Goal: Transaction & Acquisition: Obtain resource

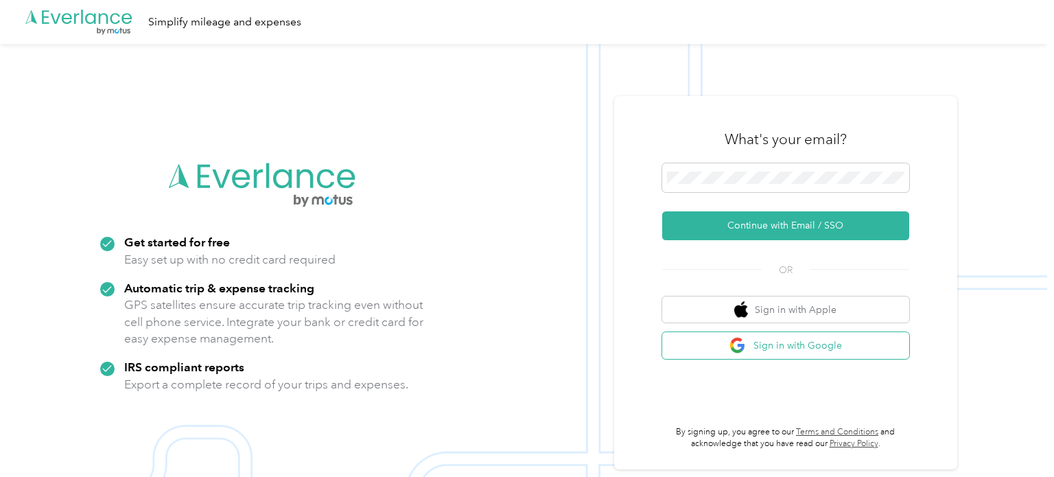
click at [744, 342] on img "button" at bounding box center [737, 345] width 17 height 17
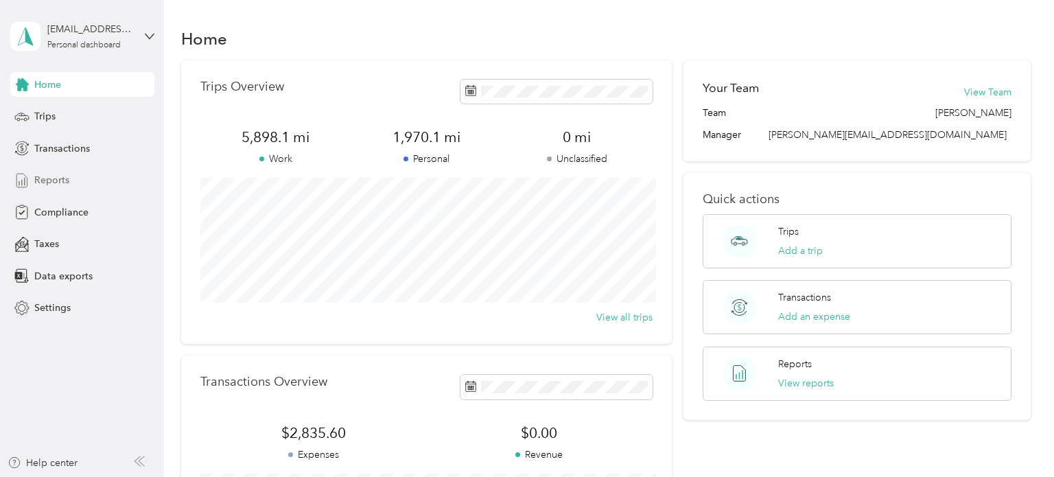
click at [54, 175] on span "Reports" at bounding box center [51, 180] width 35 height 14
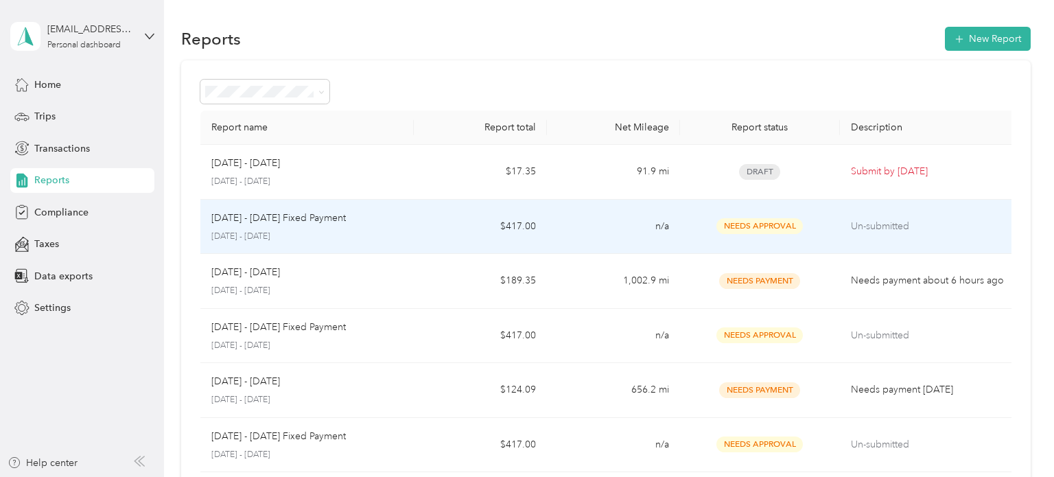
click at [853, 215] on td "Un-submitted" at bounding box center [929, 227] width 178 height 55
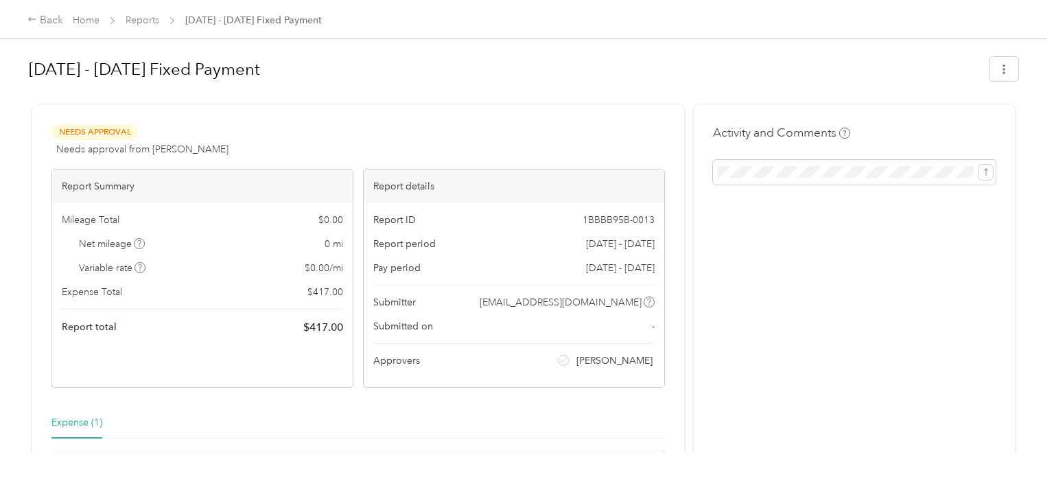
click at [1018, 81] on span at bounding box center [1003, 72] width 29 height 19
click at [977, 119] on span "Download" at bounding box center [971, 119] width 45 height 14
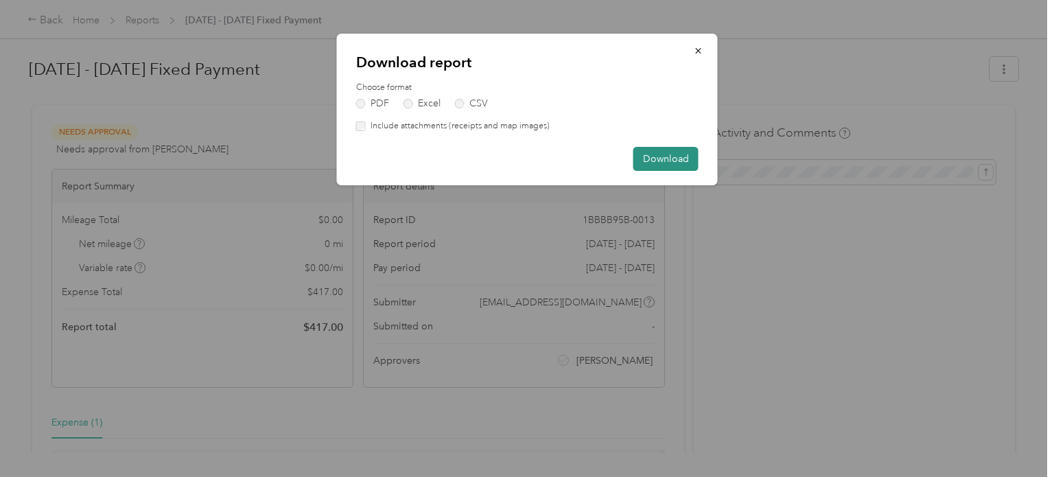
click at [678, 154] on button "Download" at bounding box center [665, 159] width 65 height 24
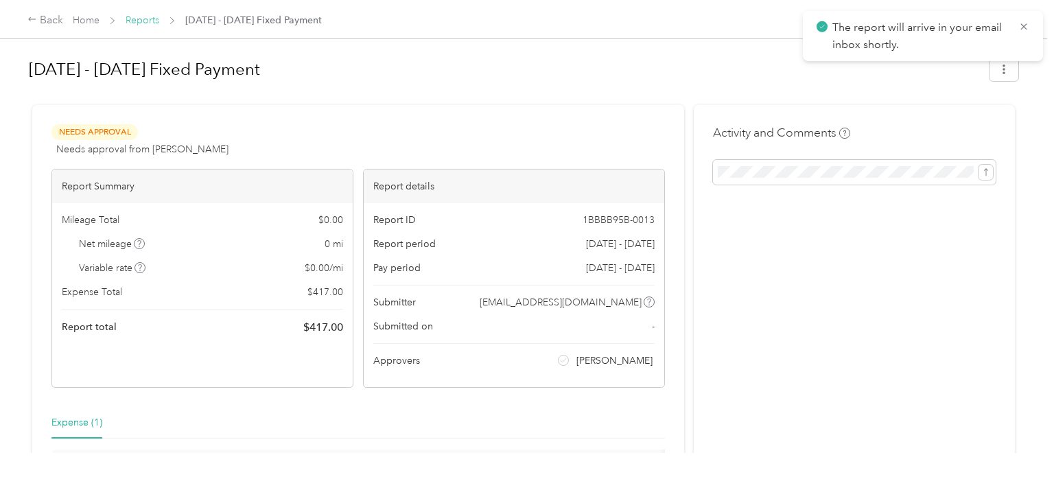
click at [147, 19] on link "Reports" at bounding box center [143, 20] width 34 height 12
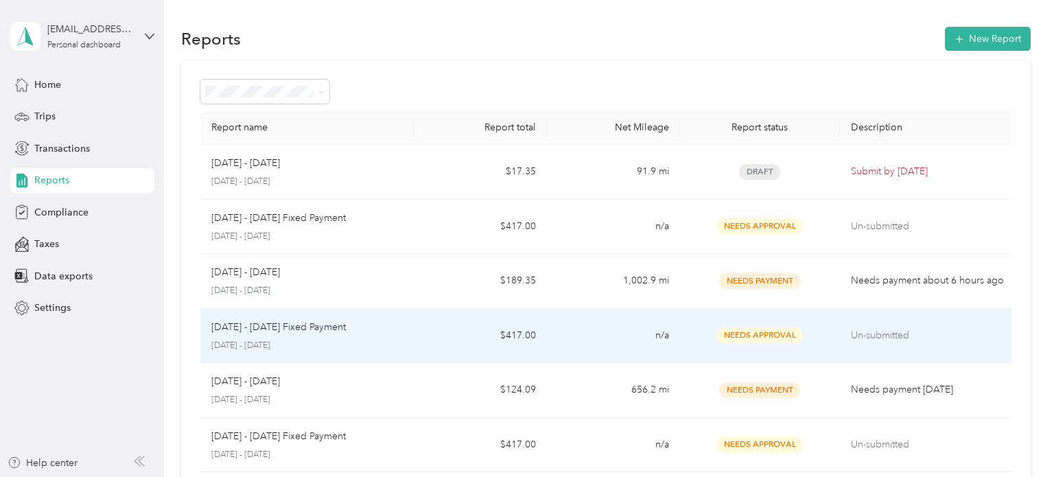
click at [447, 342] on td "$417.00" at bounding box center [480, 336] width 133 height 55
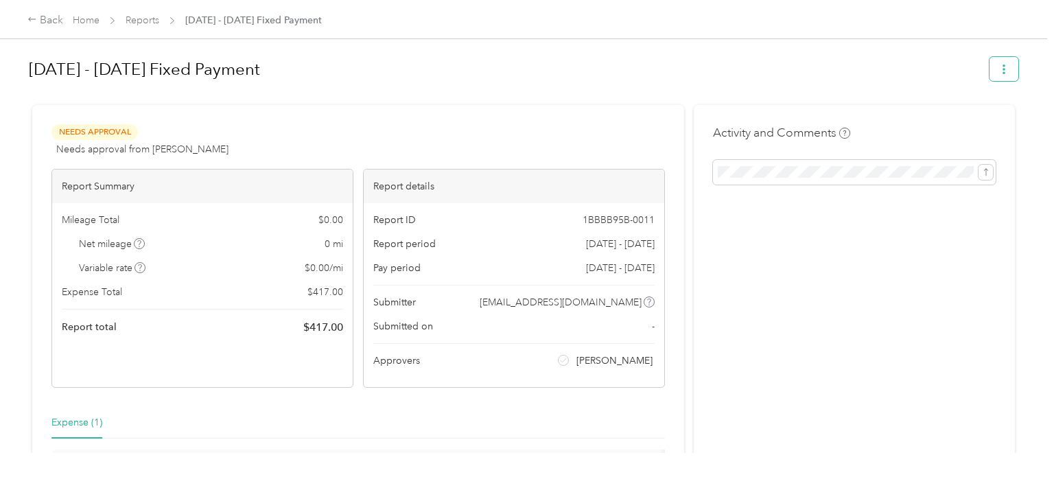
click at [1008, 71] on icon "button" at bounding box center [1004, 69] width 10 height 10
click at [949, 120] on span "Download" at bounding box center [971, 119] width 45 height 14
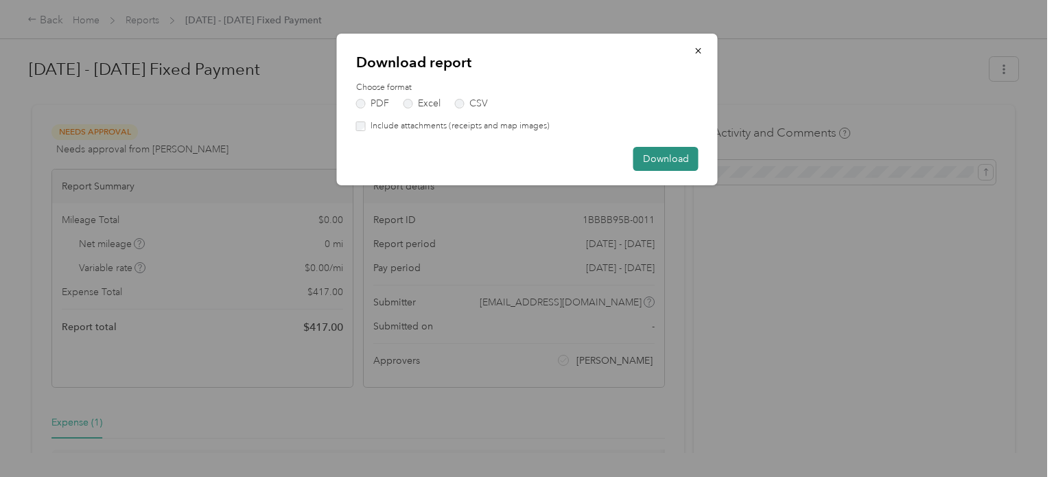
click at [664, 165] on button "Download" at bounding box center [665, 159] width 65 height 24
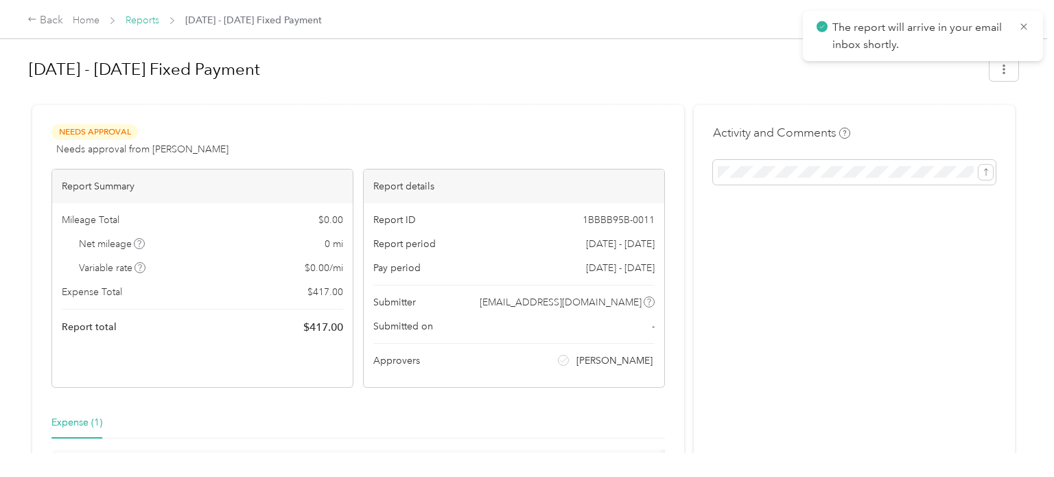
click at [145, 18] on link "Reports" at bounding box center [143, 20] width 34 height 12
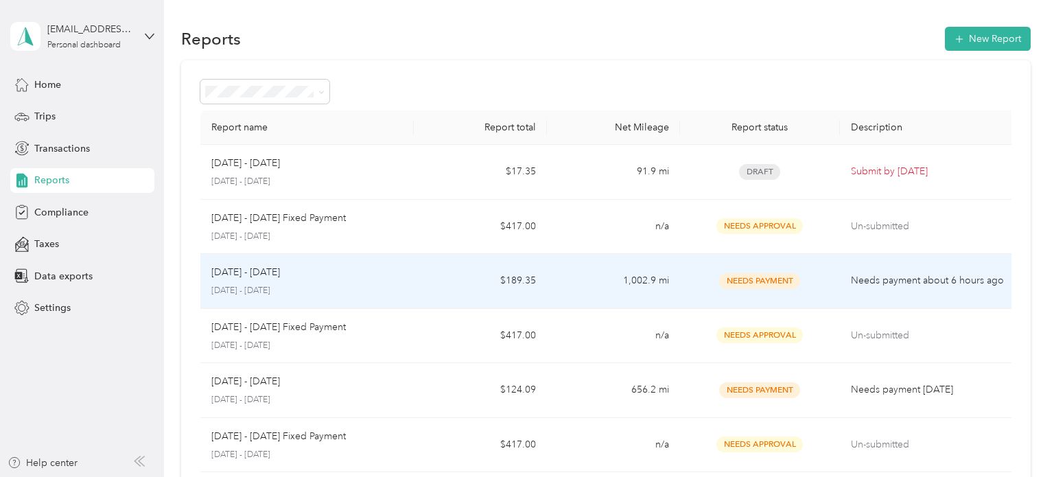
click at [378, 302] on td "Sep 1 - 30, 2025 September 1 - 30, 2025" at bounding box center [306, 281] width 213 height 55
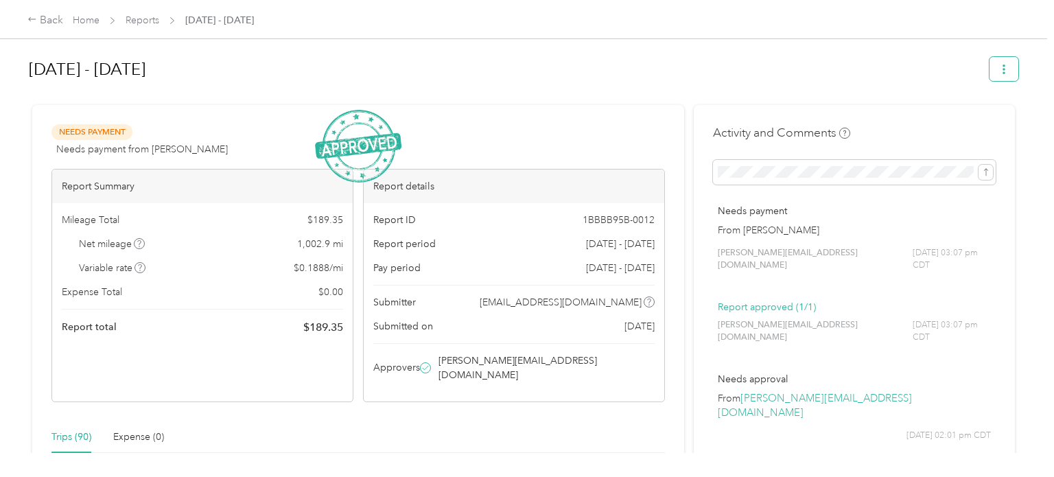
click at [1005, 67] on icon "button" at bounding box center [1004, 69] width 10 height 10
click at [938, 113] on div "Download" at bounding box center [975, 119] width 82 height 14
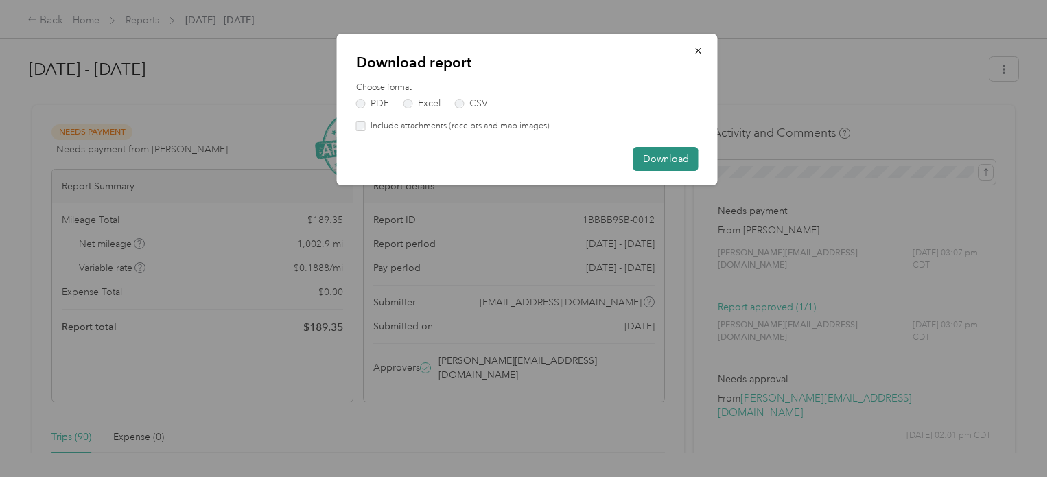
click at [673, 164] on button "Download" at bounding box center [665, 159] width 65 height 24
